Goal: Check status: Check status

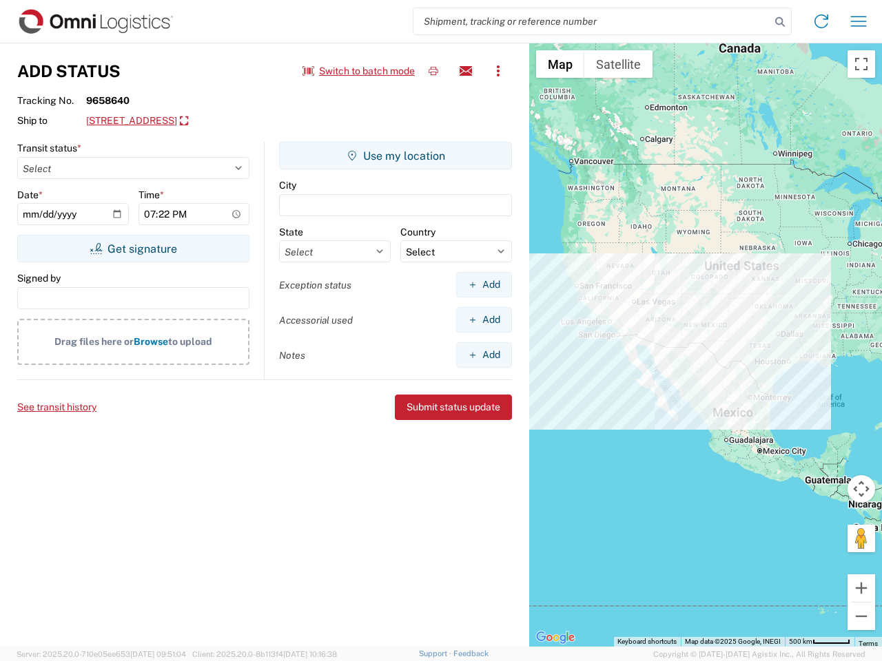
click at [592, 21] on input "search" at bounding box center [591, 21] width 357 height 26
click at [780, 22] on icon at bounding box center [779, 21] width 19 height 19
click at [821, 21] on icon at bounding box center [821, 21] width 22 height 22
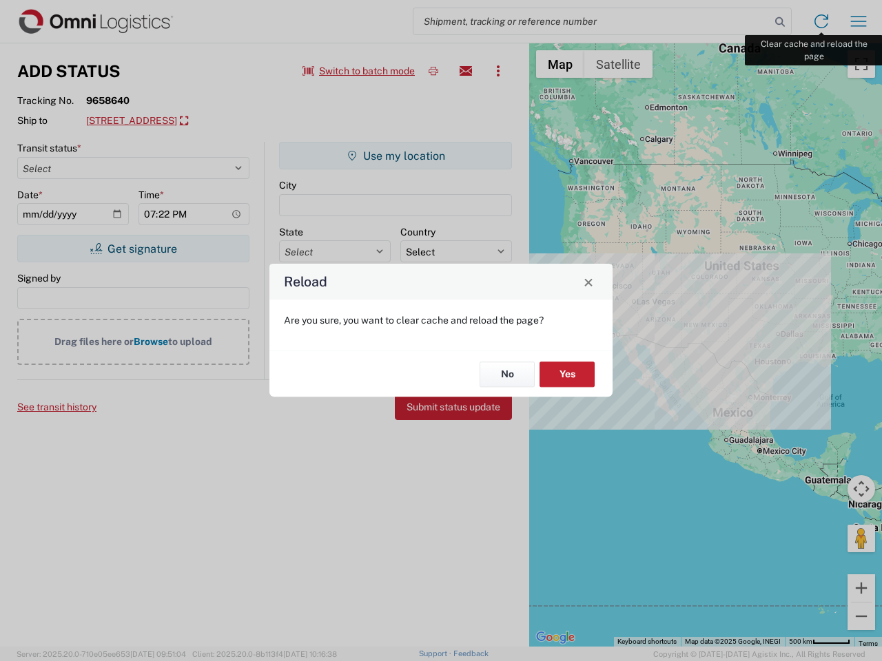
click at [858, 21] on div "Reload Are you sure, you want to clear cache and reload the page? No Yes" at bounding box center [441, 330] width 882 height 661
click at [359, 71] on div "Reload Are you sure, you want to clear cache and reload the page? No Yes" at bounding box center [441, 330] width 882 height 661
click at [433, 71] on div "Reload Are you sure, you want to clear cache and reload the page? No Yes" at bounding box center [441, 330] width 882 height 661
click at [466, 71] on div "Reload Are you sure, you want to clear cache and reload the page? No Yes" at bounding box center [441, 330] width 882 height 661
click at [498, 71] on div "Reload Are you sure, you want to clear cache and reload the page? No Yes" at bounding box center [441, 330] width 882 height 661
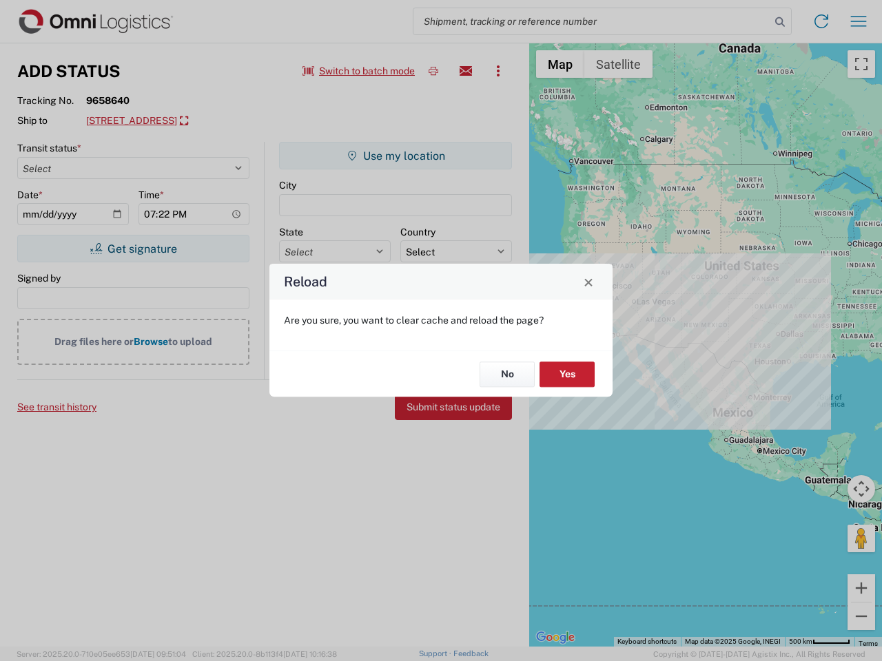
click at [196, 121] on div "Reload Are you sure, you want to clear cache and reload the page? No Yes" at bounding box center [441, 330] width 882 height 661
click at [133, 249] on div "Reload Are you sure, you want to clear cache and reload the page? No Yes" at bounding box center [441, 330] width 882 height 661
